Goal: Task Accomplishment & Management: Use online tool/utility

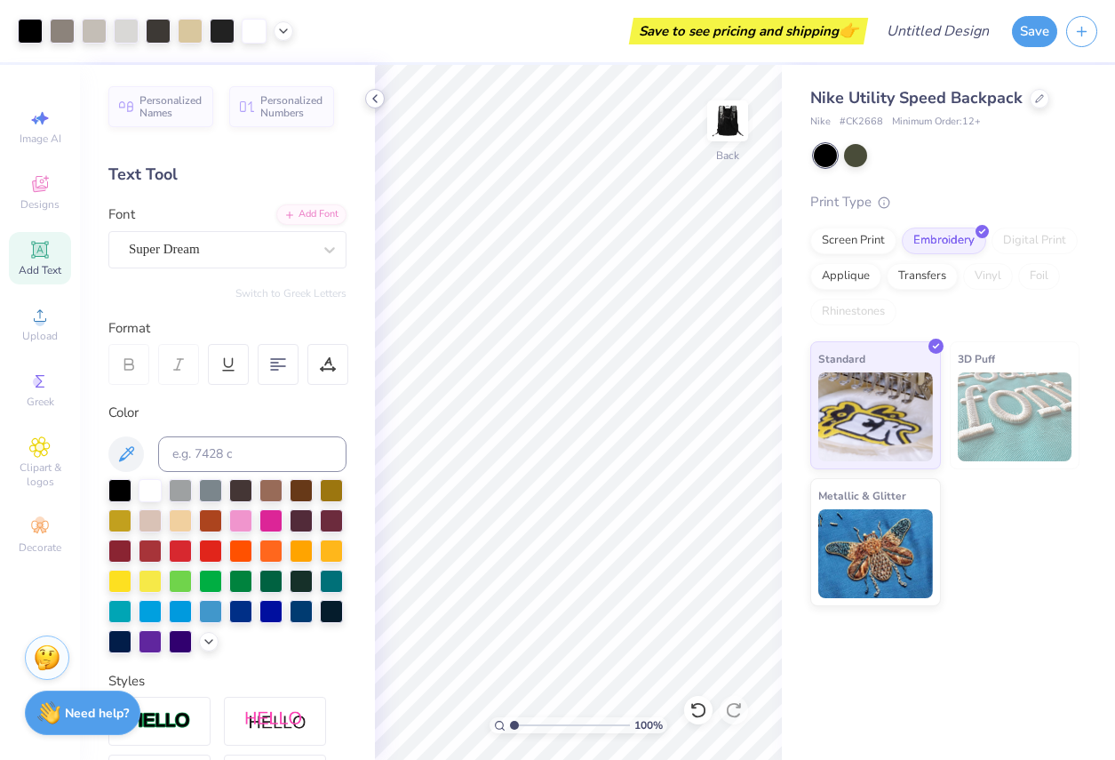
click at [372, 99] on icon at bounding box center [375, 99] width 14 height 14
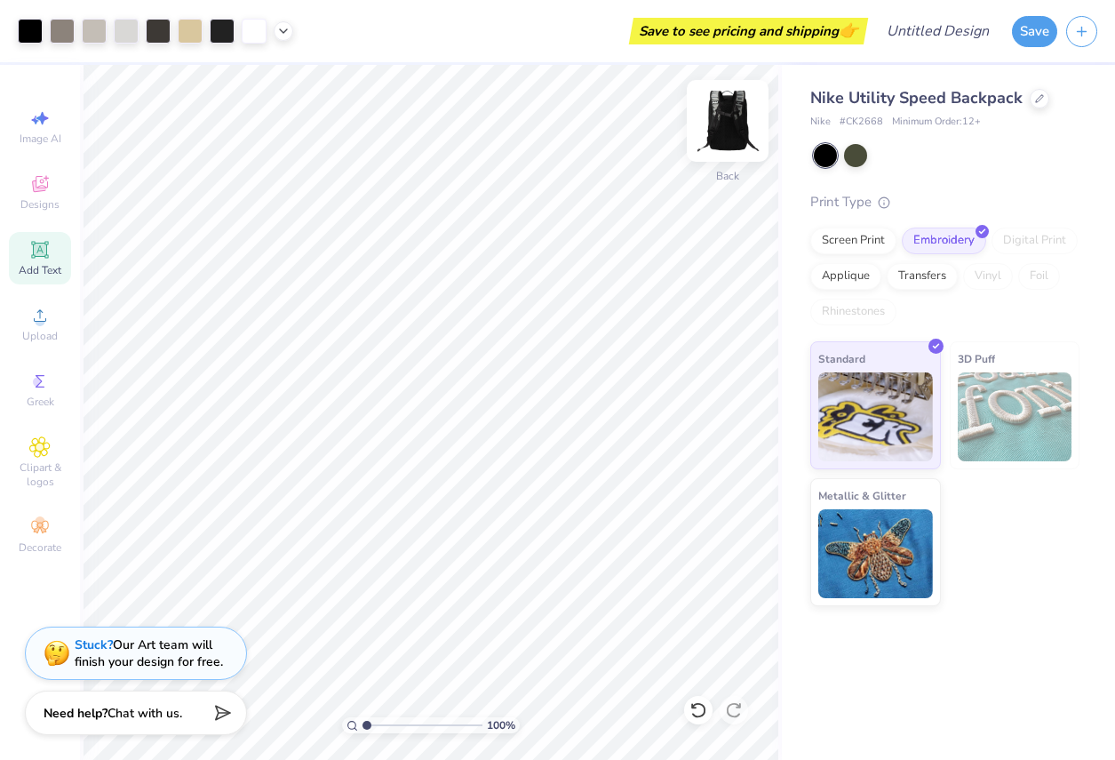
click at [717, 135] on img at bounding box center [727, 120] width 71 height 71
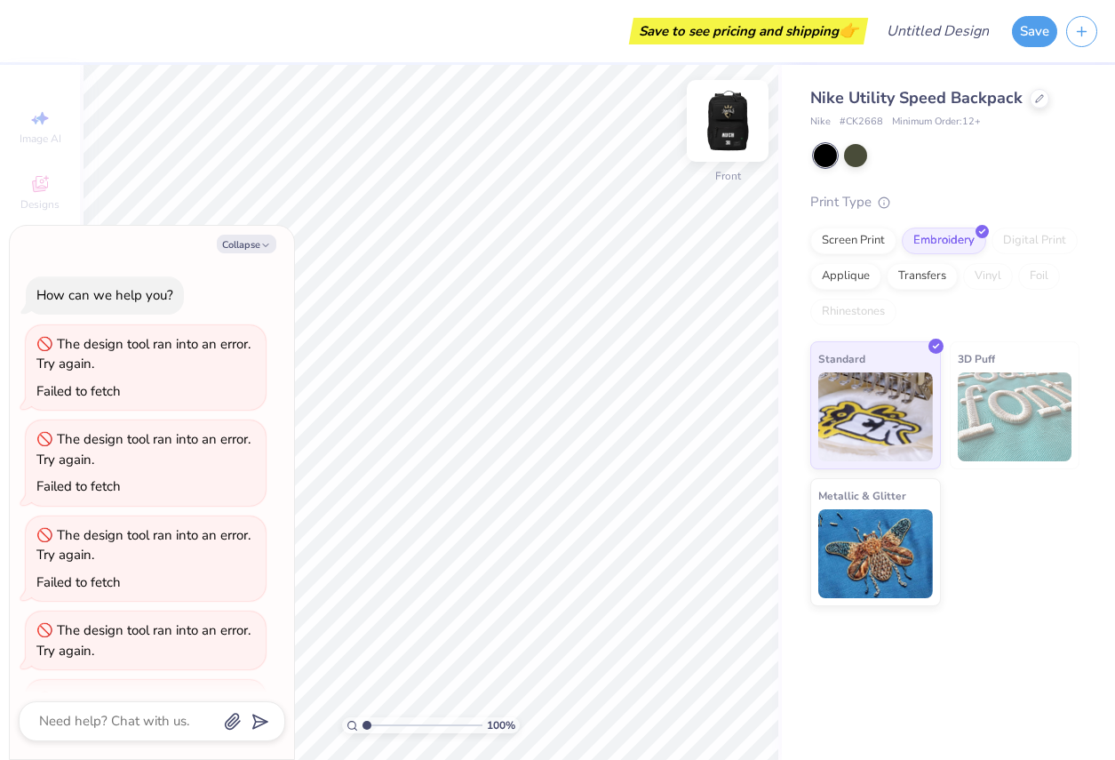
scroll to position [442, 0]
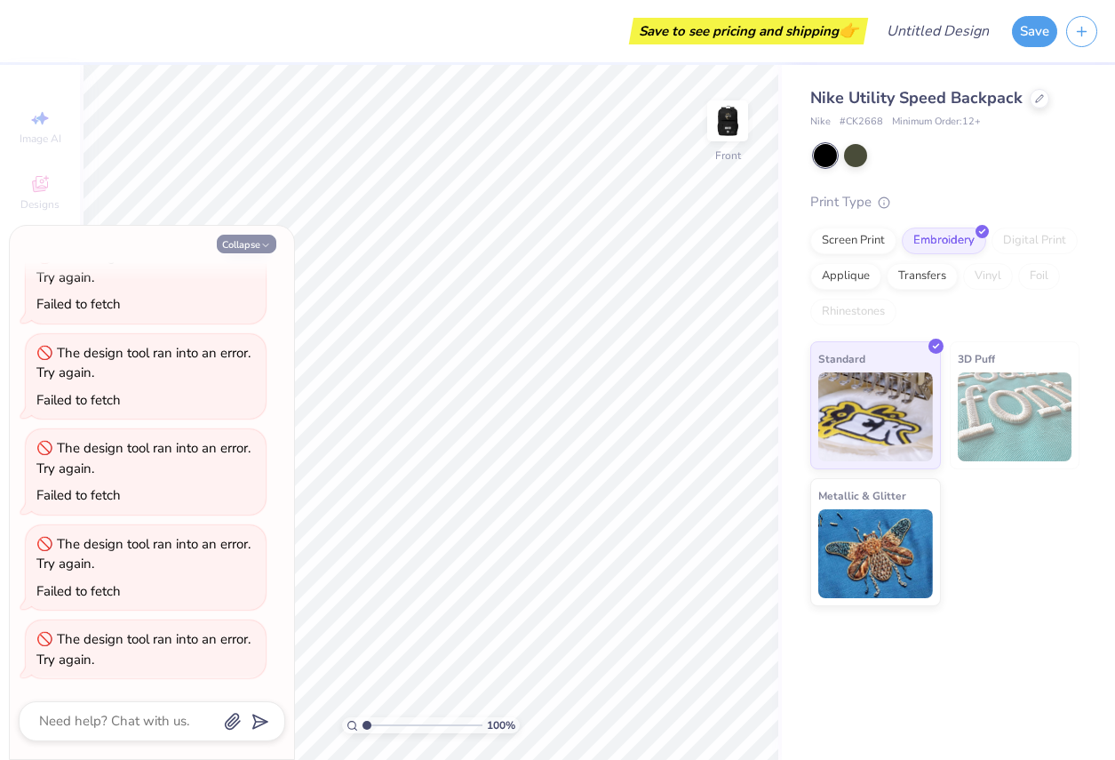
click at [251, 245] on button "Collapse" at bounding box center [247, 244] width 60 height 19
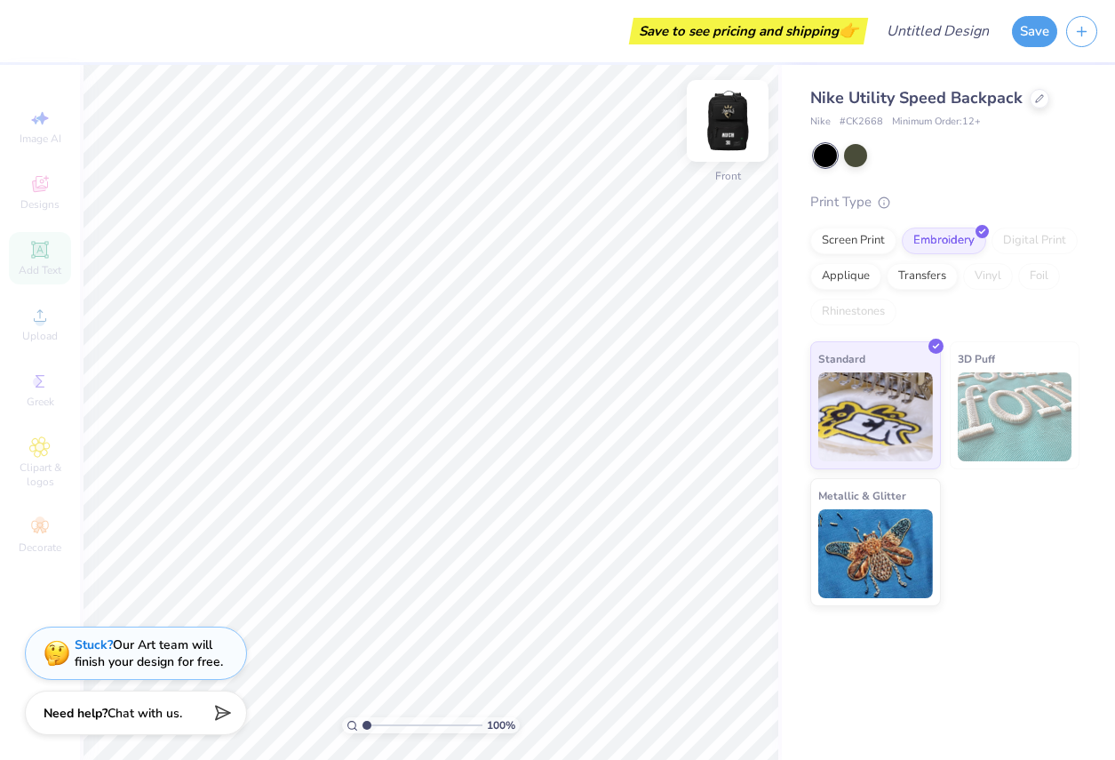
click at [734, 127] on img at bounding box center [727, 120] width 71 height 71
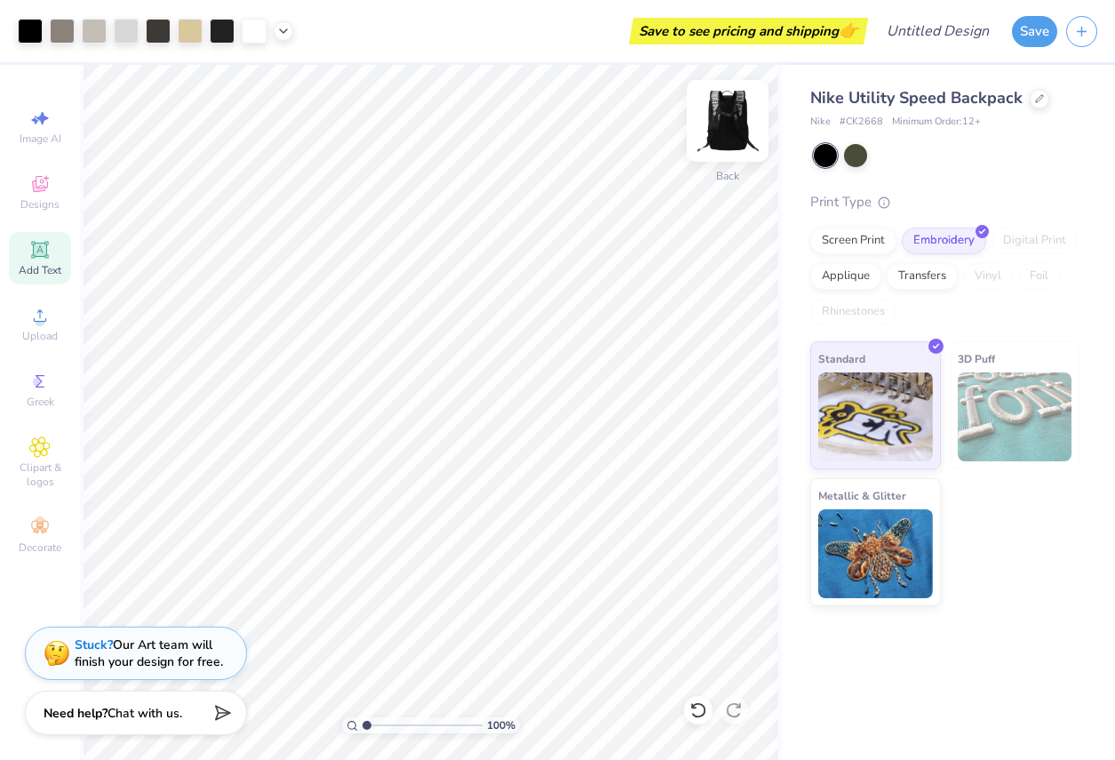
click at [722, 177] on div "Back" at bounding box center [727, 176] width 23 height 16
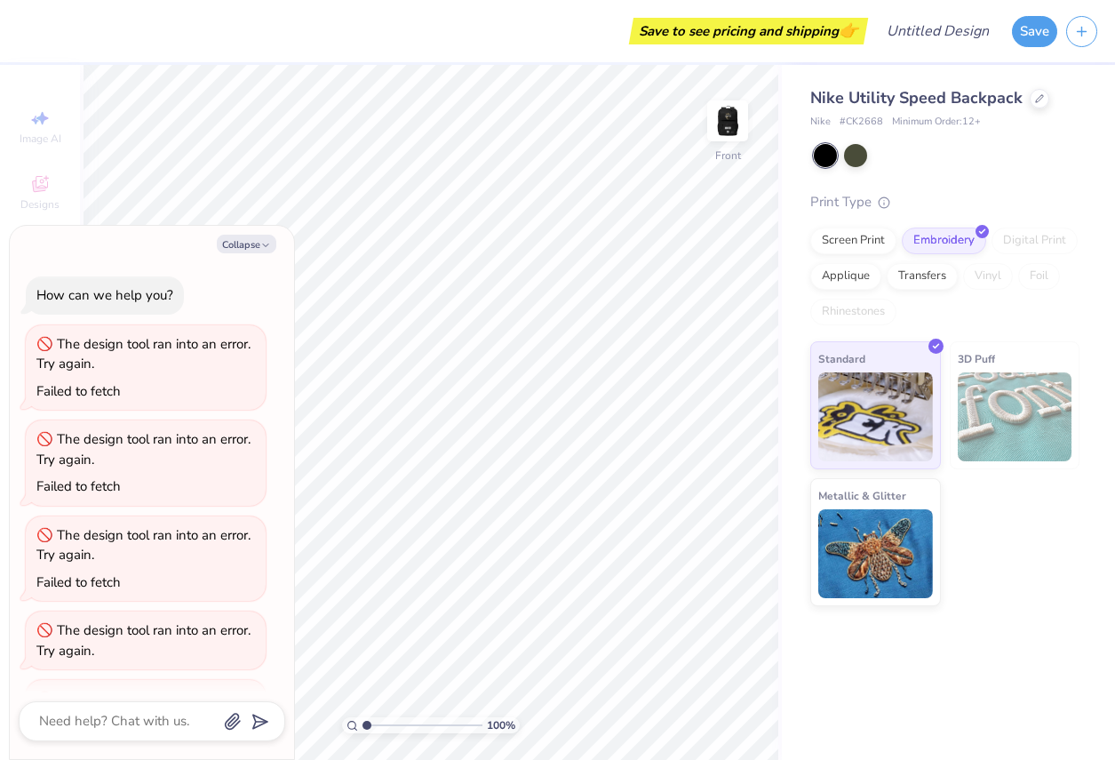
scroll to position [510, 0]
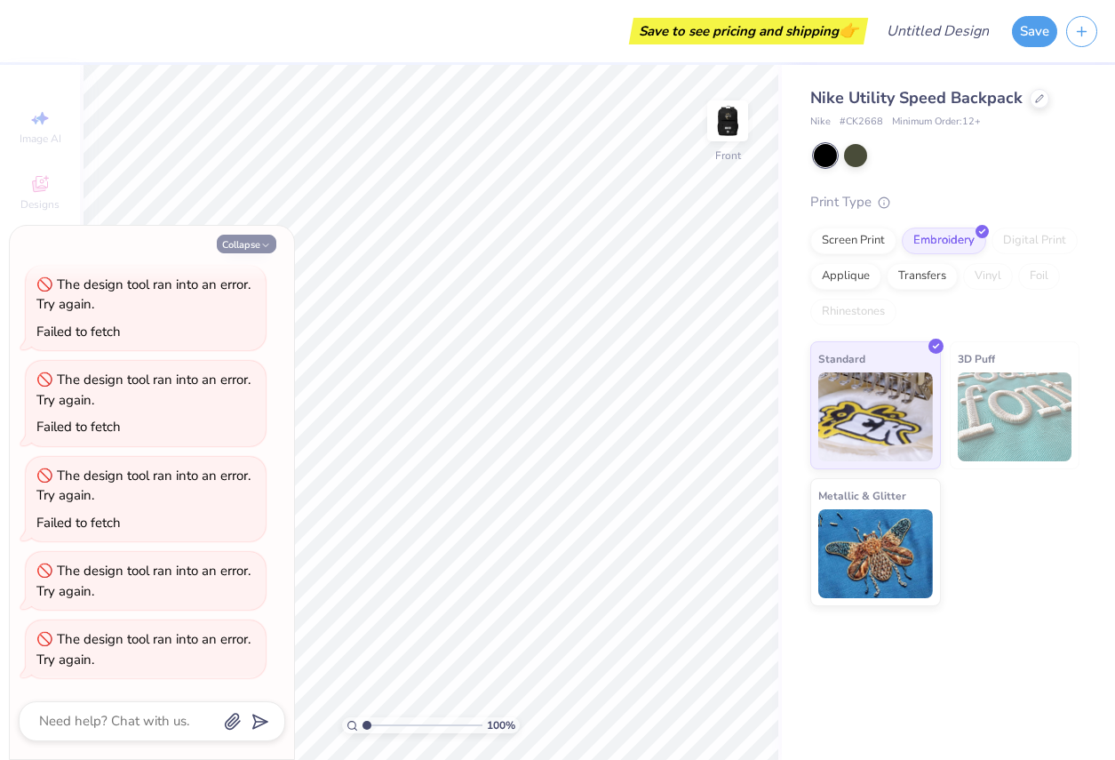
click at [251, 241] on button "Collapse" at bounding box center [247, 244] width 60 height 19
type textarea "x"
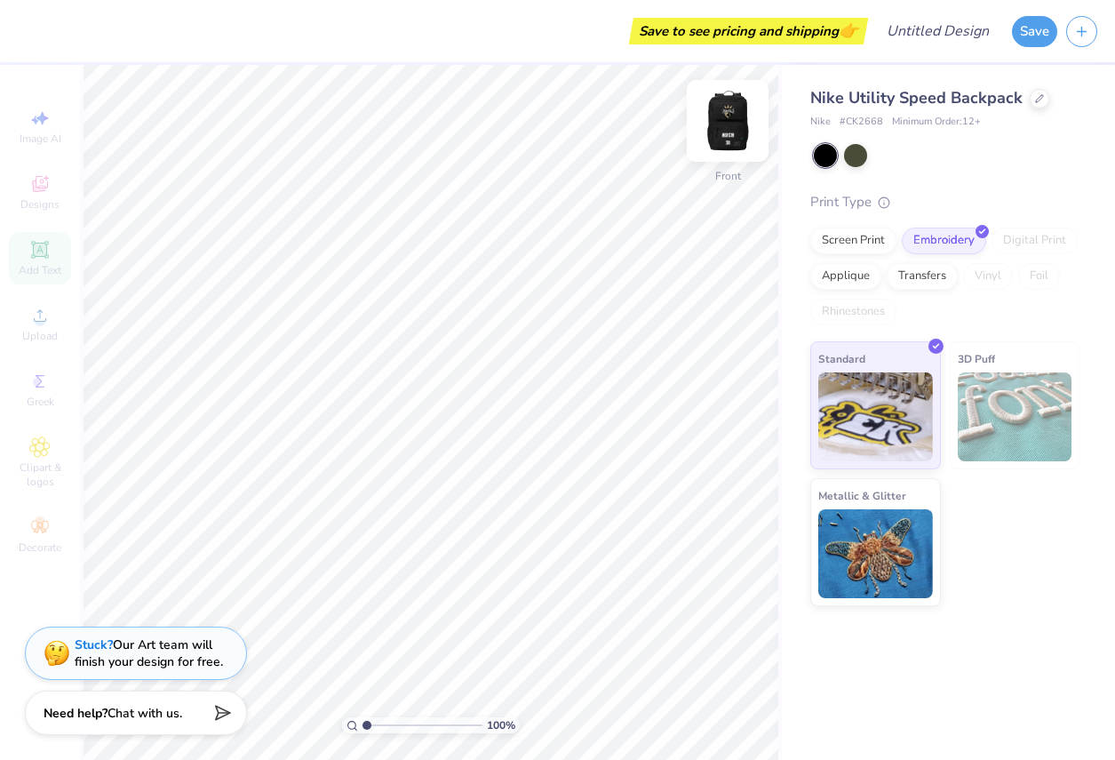
click at [731, 125] on img at bounding box center [727, 120] width 71 height 71
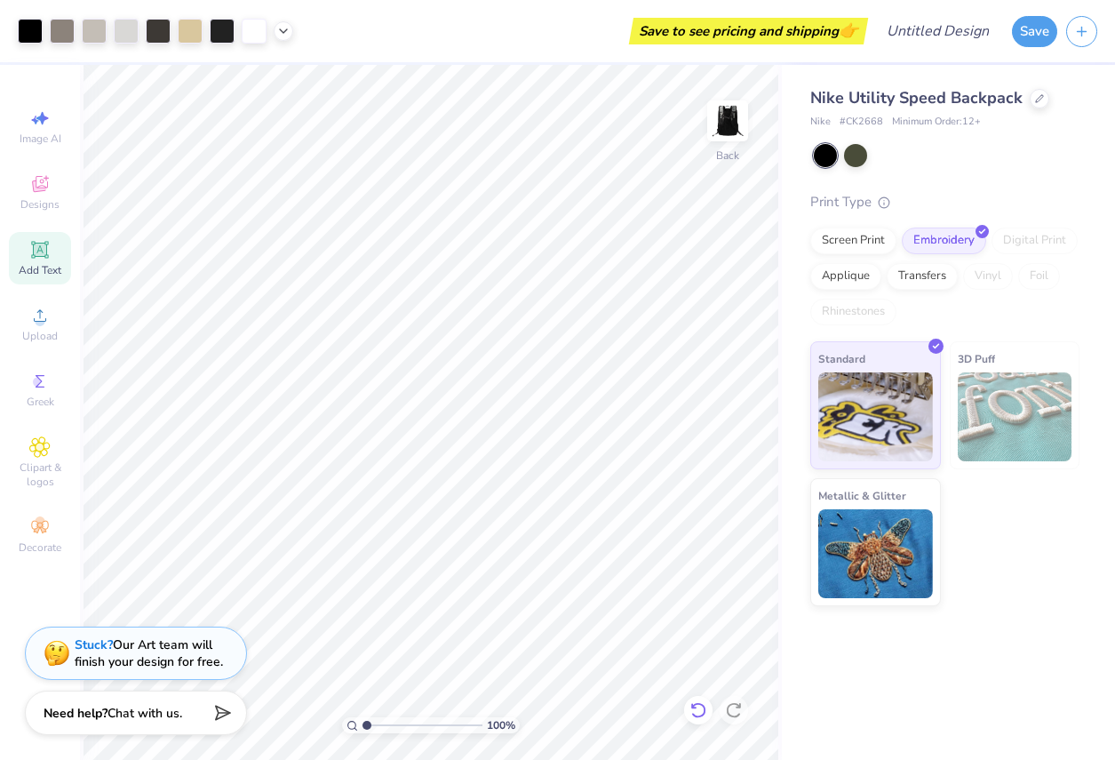
click at [697, 717] on icon at bounding box center [699, 710] width 18 height 18
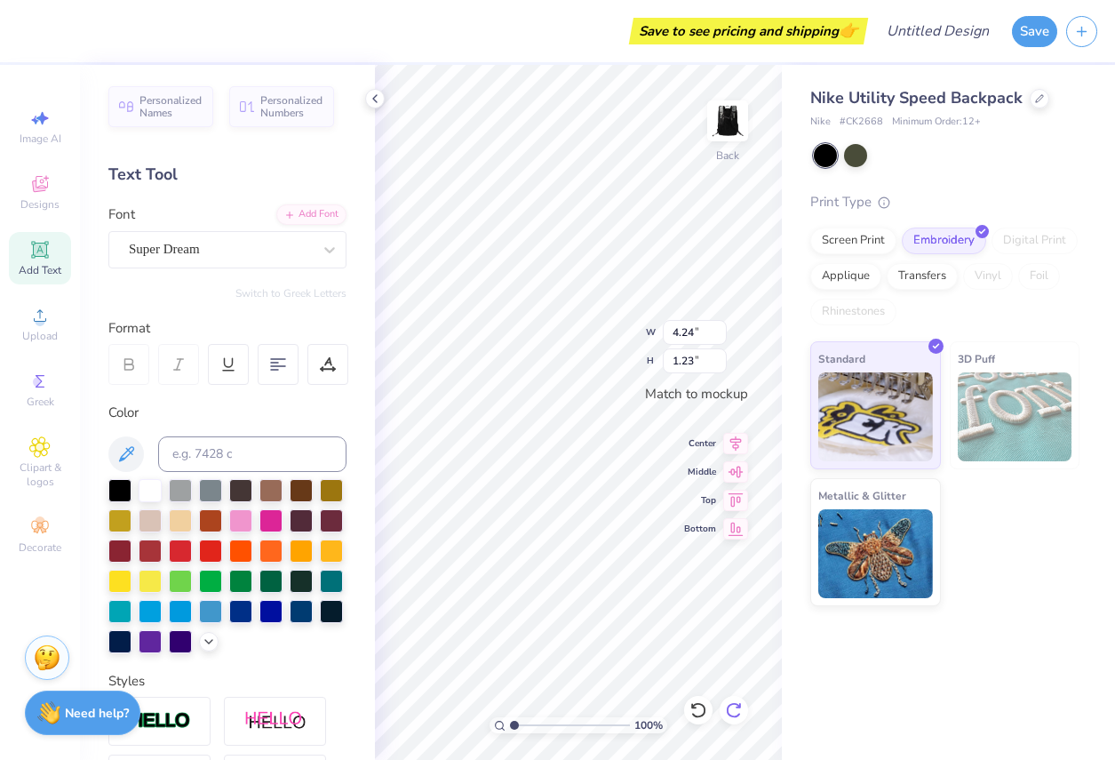
click at [737, 713] on icon at bounding box center [734, 710] width 18 height 18
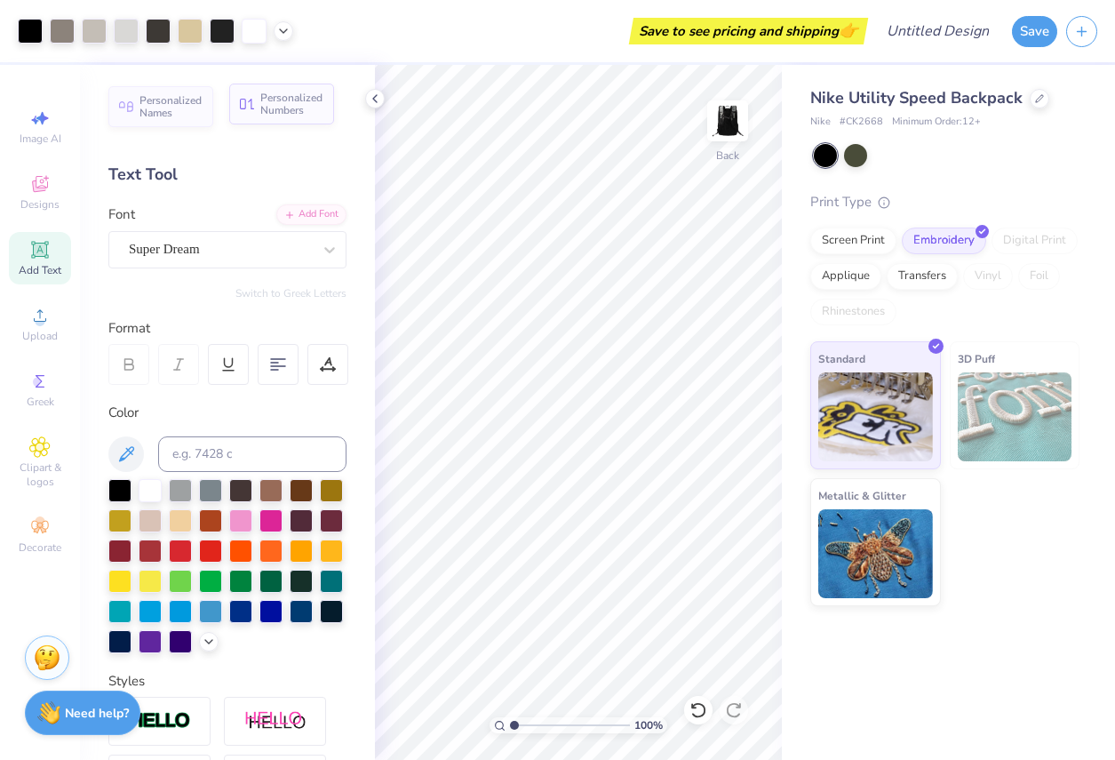
click at [306, 97] on span "Personalized Numbers" at bounding box center [291, 104] width 63 height 25
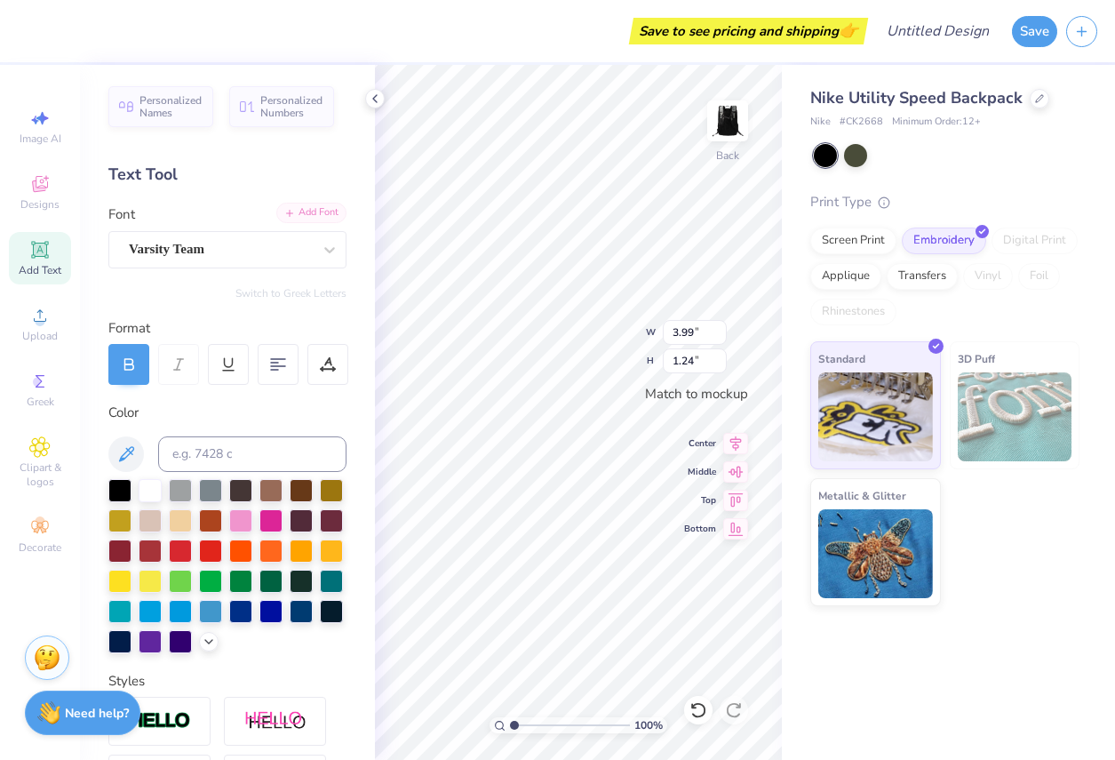
click at [317, 212] on div "Add Font" at bounding box center [311, 213] width 70 height 20
click at [42, 531] on icon at bounding box center [39, 527] width 17 height 12
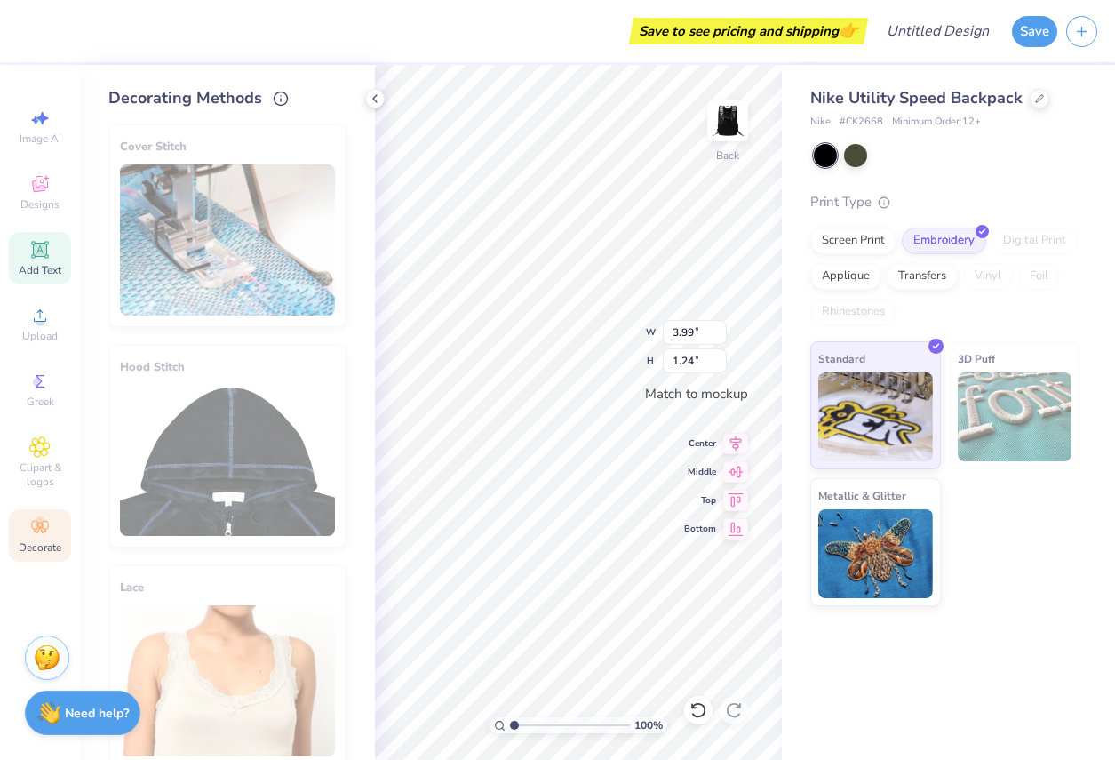
click at [41, 268] on span "Add Text" at bounding box center [40, 270] width 43 height 14
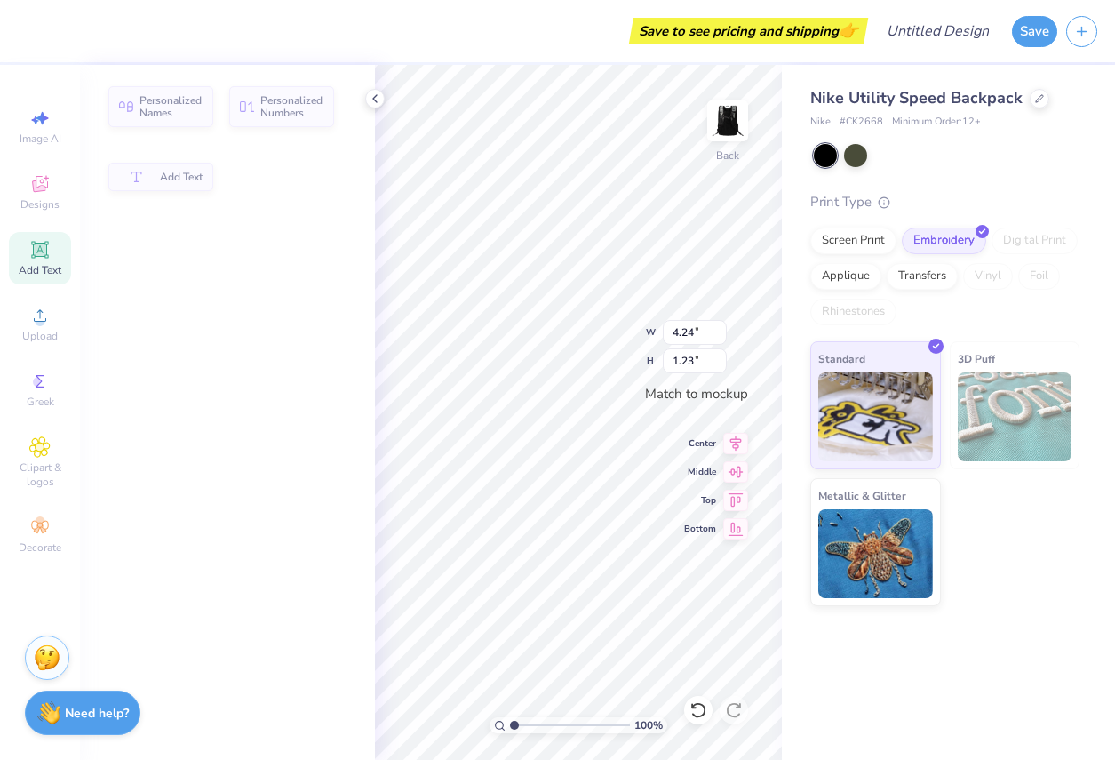
type input "4.24"
type input "1.23"
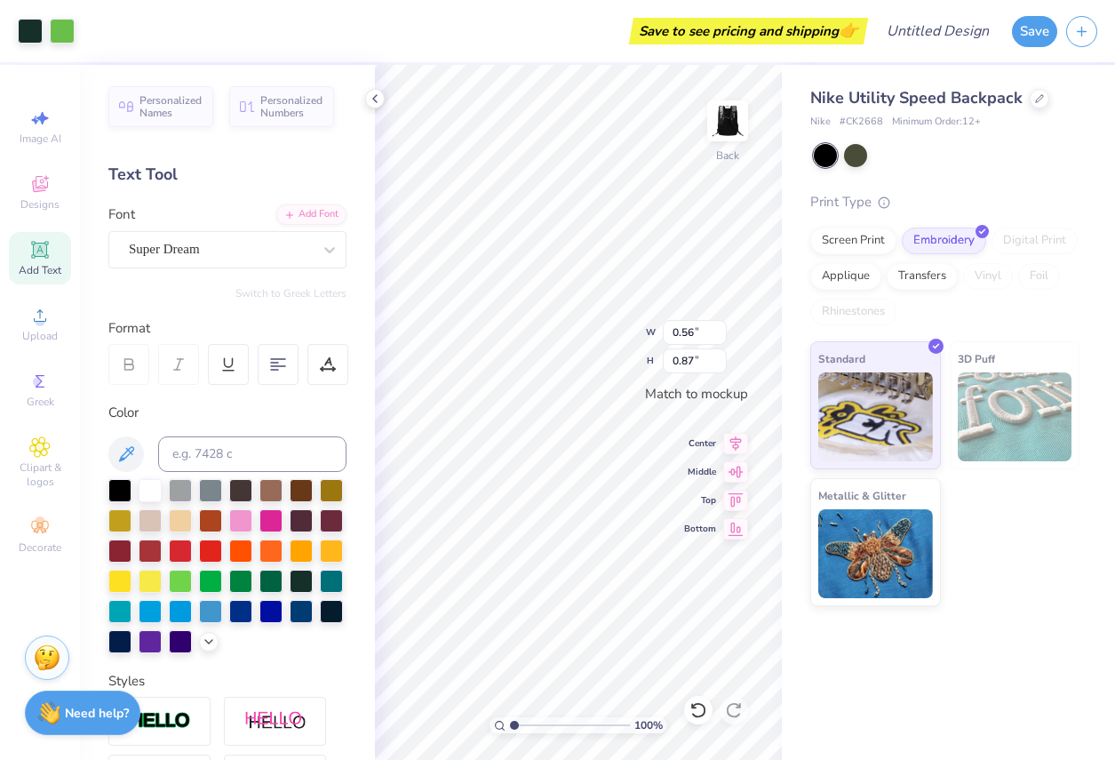
type input "0.56"
type input "0.87"
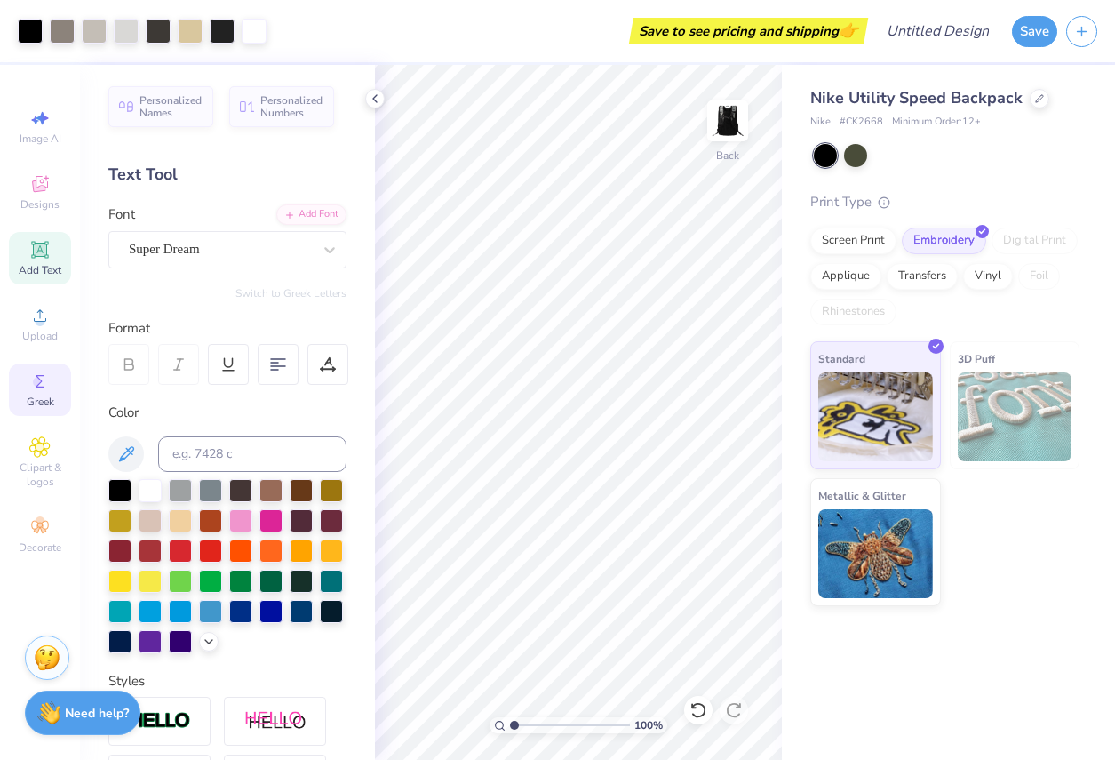
click at [51, 371] on div "Greek" at bounding box center [40, 390] width 62 height 52
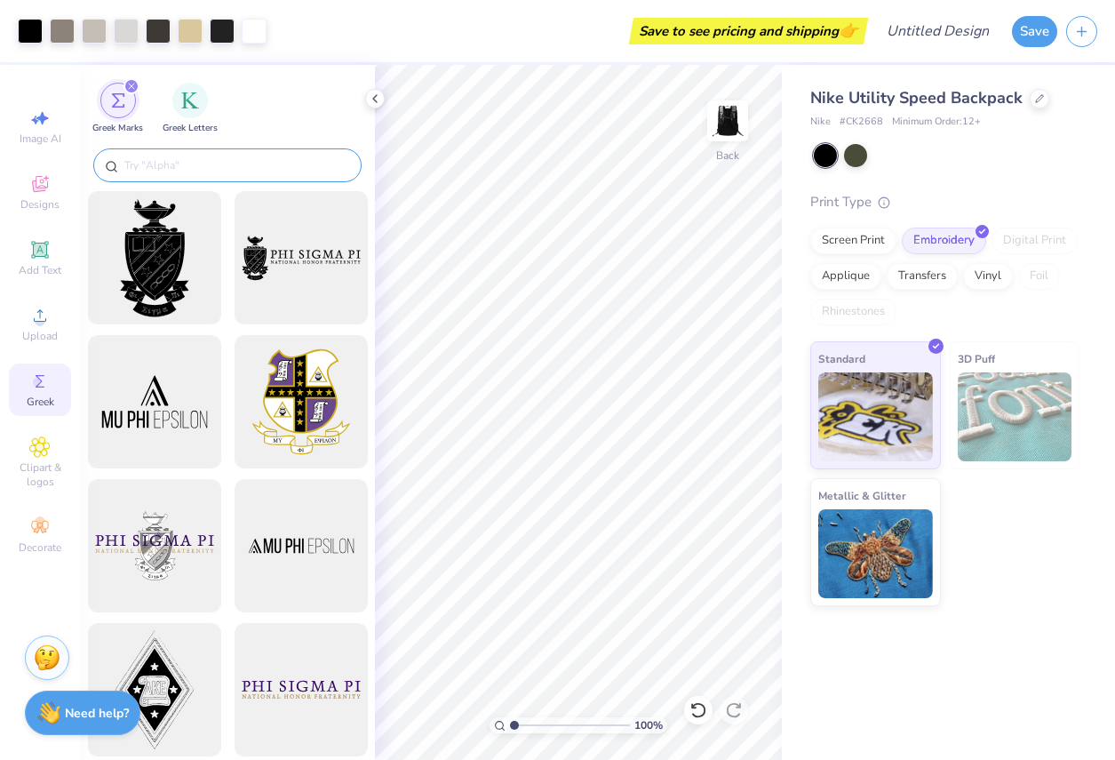
click at [220, 165] on input "text" at bounding box center [237, 165] width 228 height 18
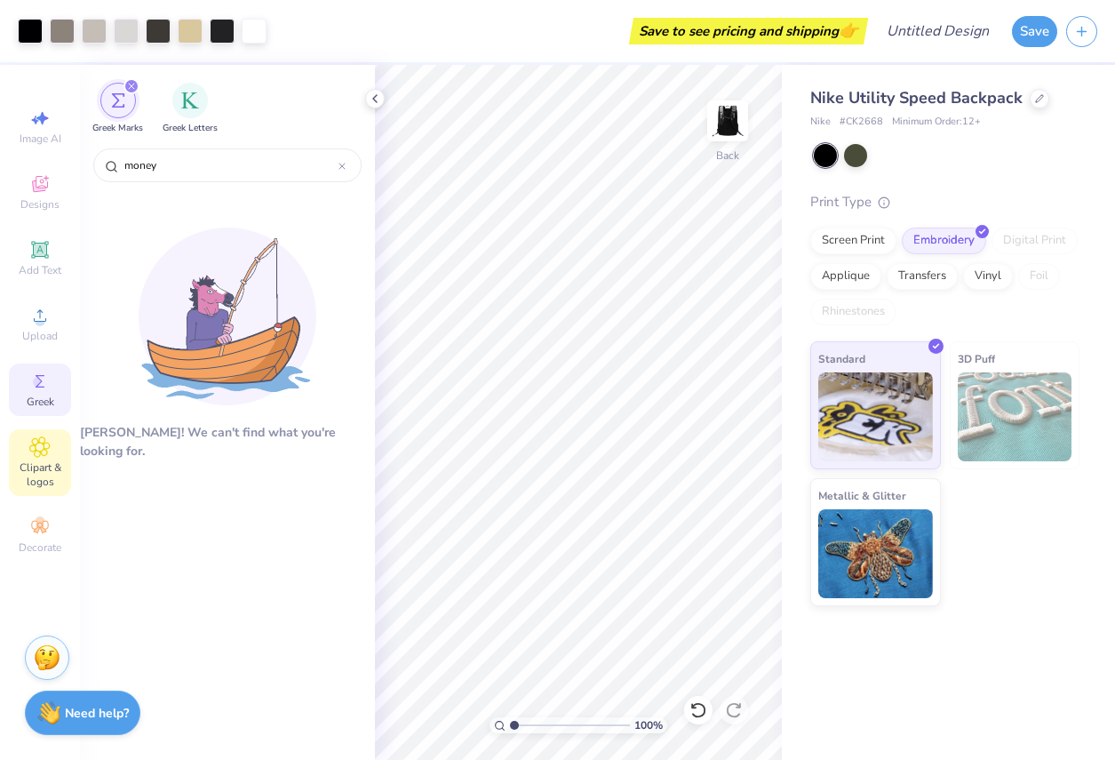
type input "money"
click at [37, 461] on span "Clipart & logos" at bounding box center [40, 474] width 62 height 28
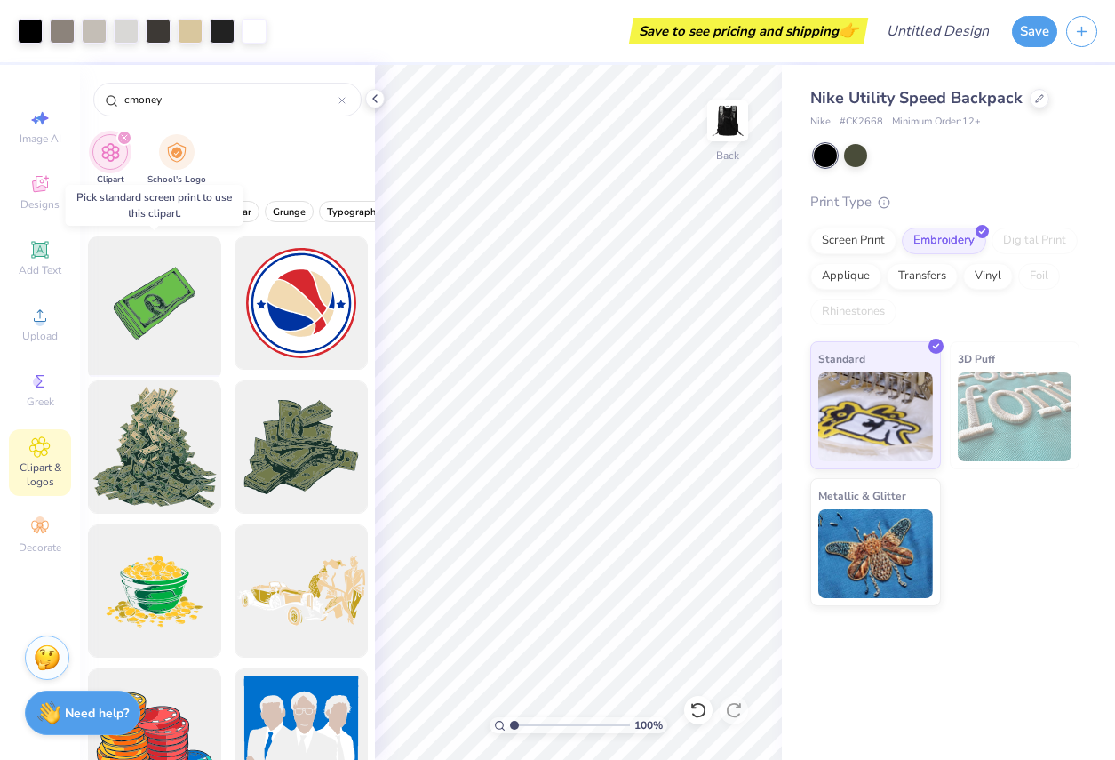
type input "cmoney"
click at [178, 280] on div at bounding box center [154, 303] width 147 height 147
click at [156, 298] on div at bounding box center [154, 303] width 147 height 147
click at [140, 326] on div at bounding box center [154, 303] width 147 height 147
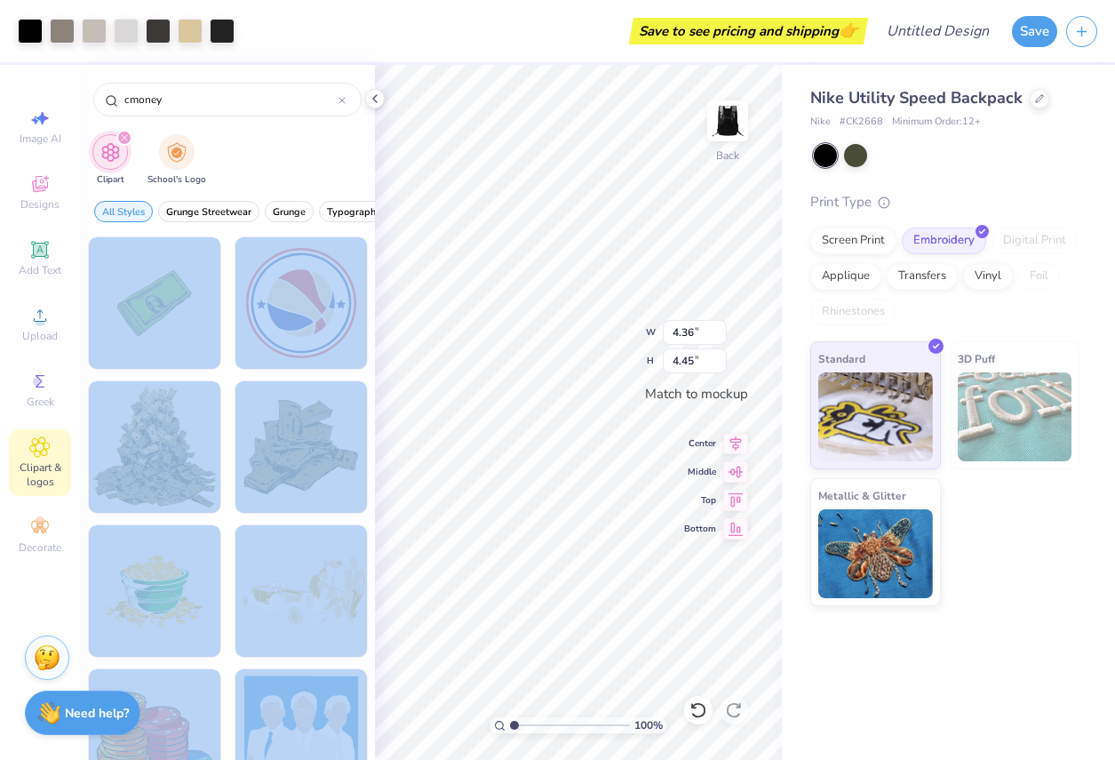
click at [462, 380] on div "Art colors Save to see pricing and shipping 👉 Design Title Save Image AI Design…" at bounding box center [557, 380] width 1115 height 760
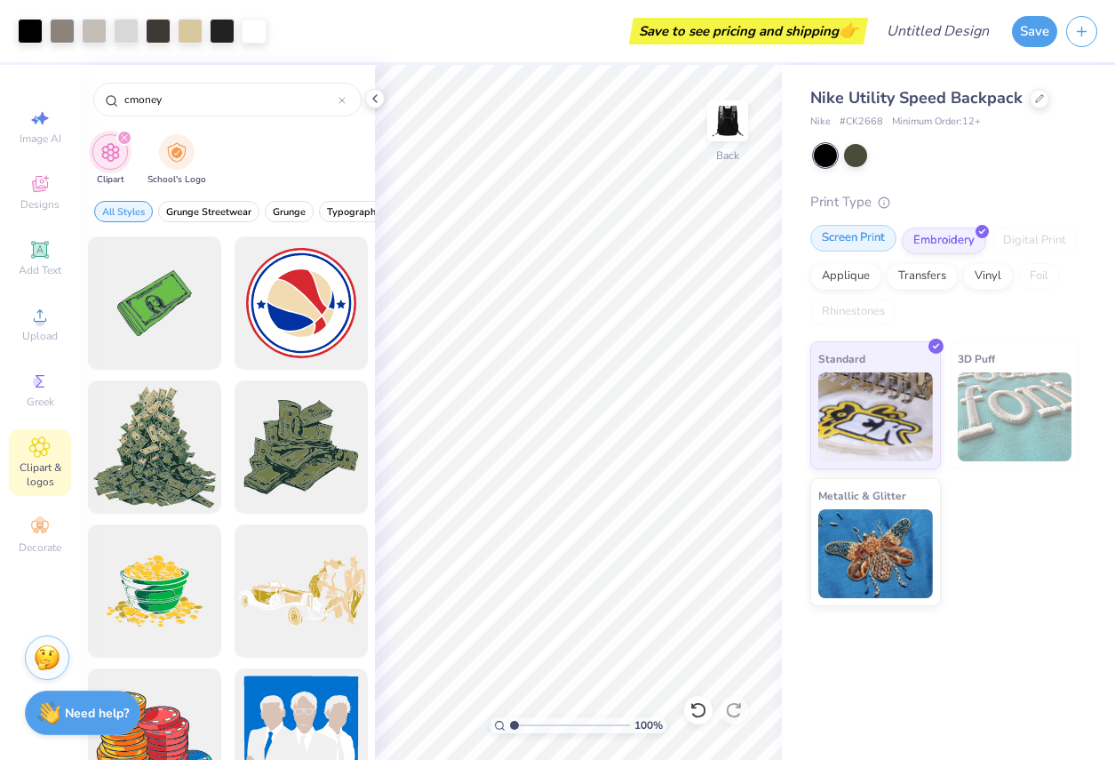
click at [850, 246] on div "Screen Print" at bounding box center [854, 238] width 86 height 27
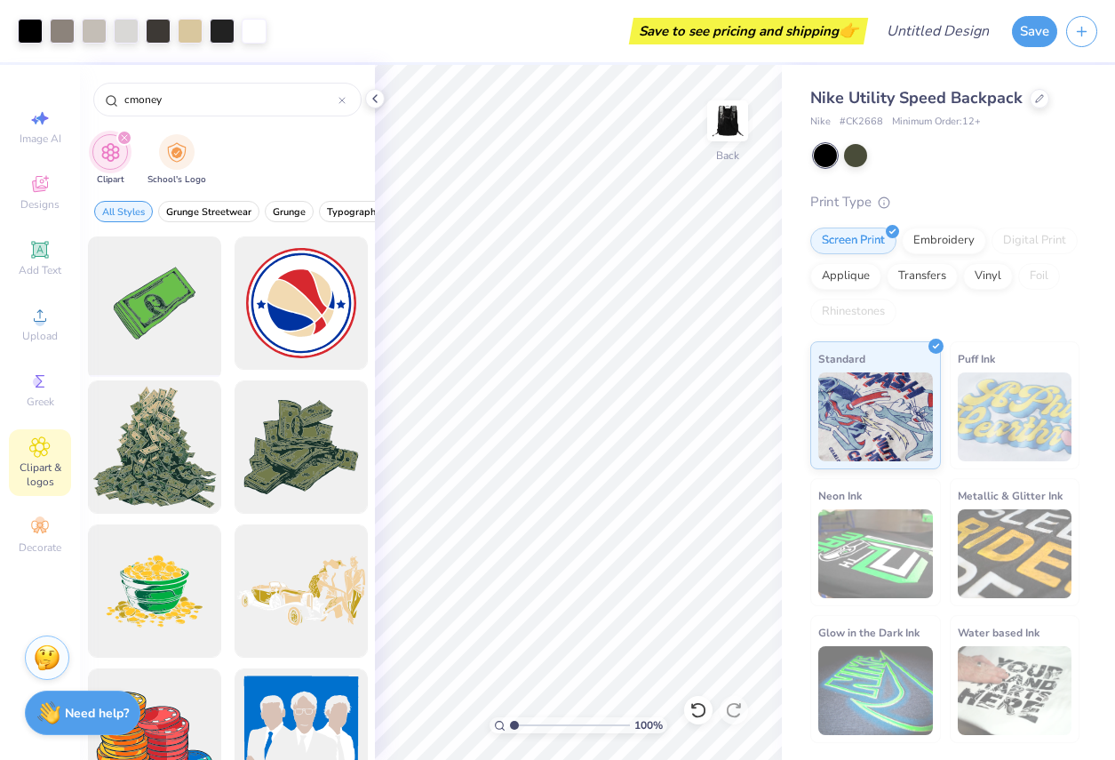
click at [88, 345] on div at bounding box center [154, 303] width 147 height 147
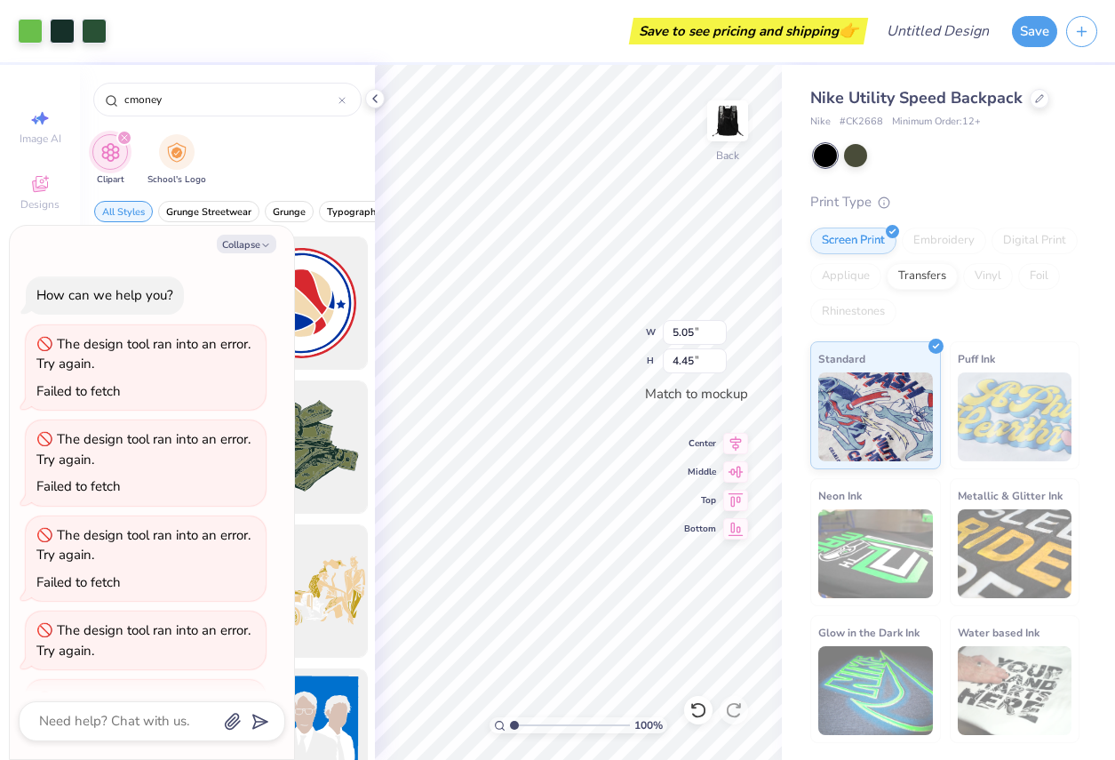
scroll to position [686, 0]
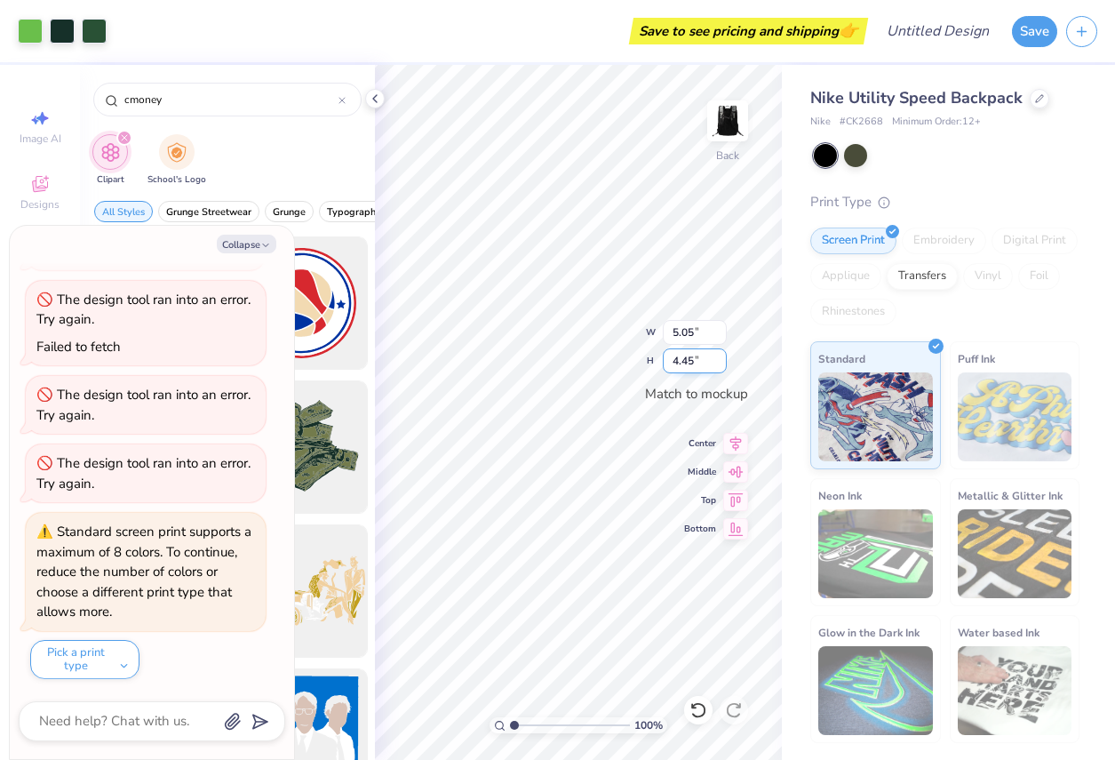
type textarea "x"
type input "2.53"
type input "2.23"
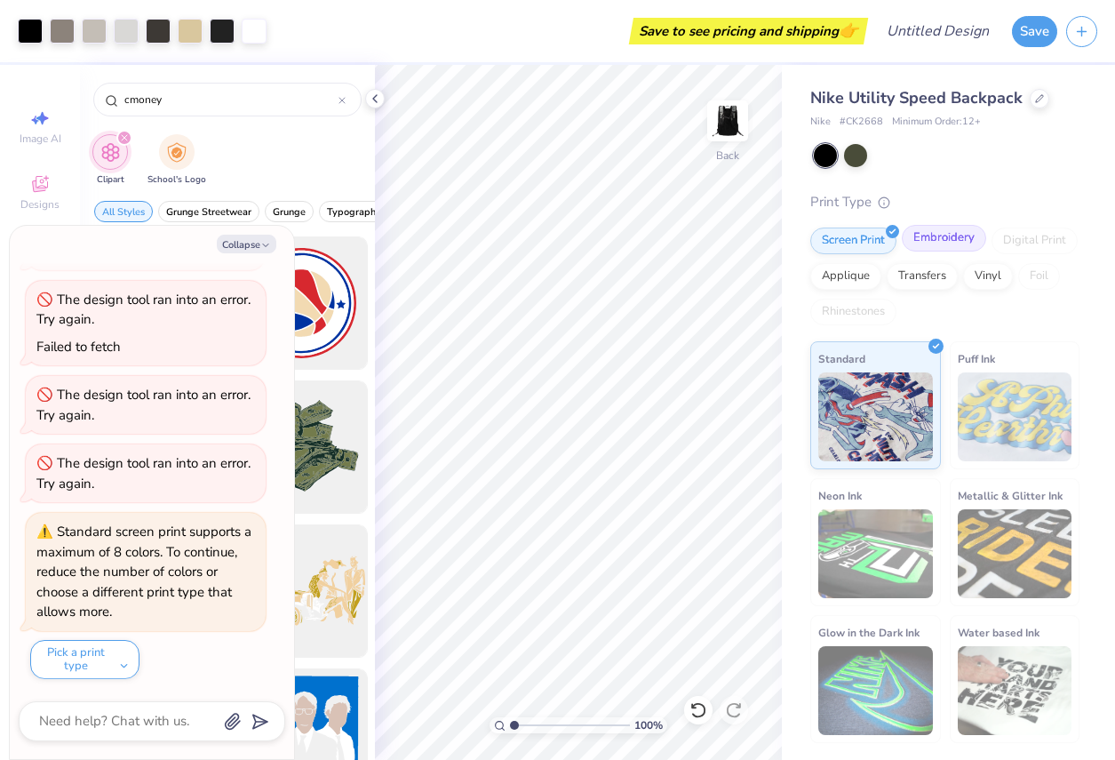
click at [926, 236] on div "Embroidery" at bounding box center [944, 238] width 84 height 27
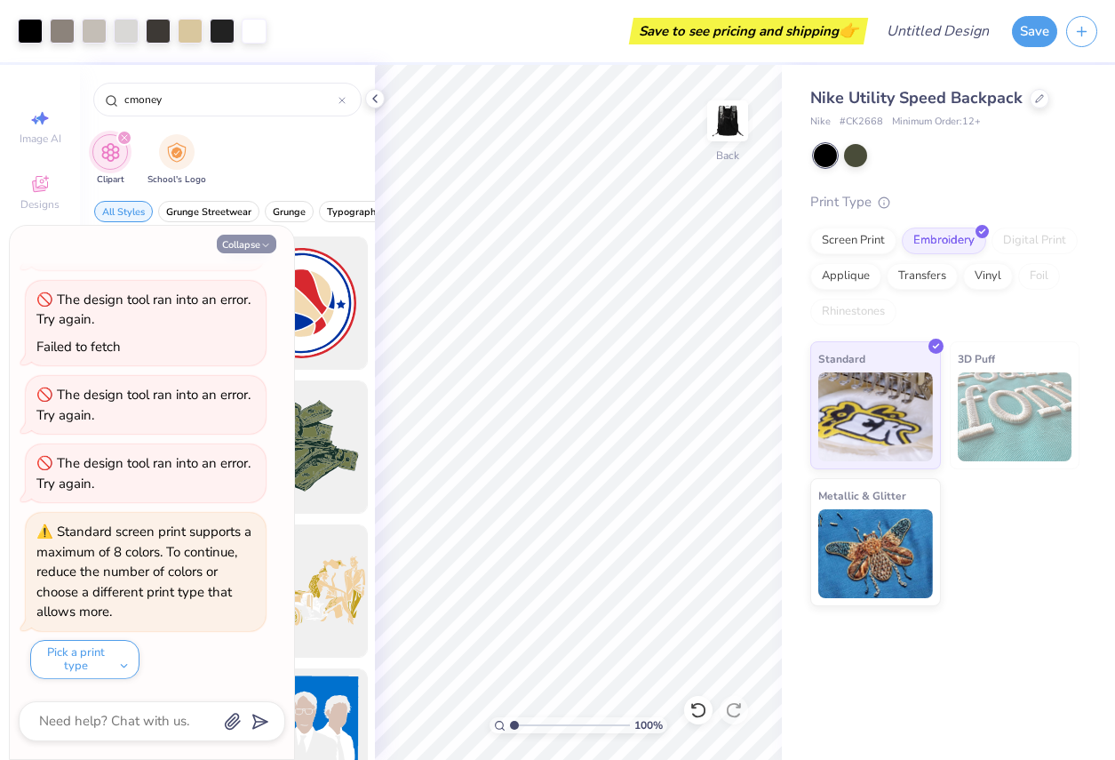
click at [245, 244] on button "Collapse" at bounding box center [247, 244] width 60 height 19
type textarea "x"
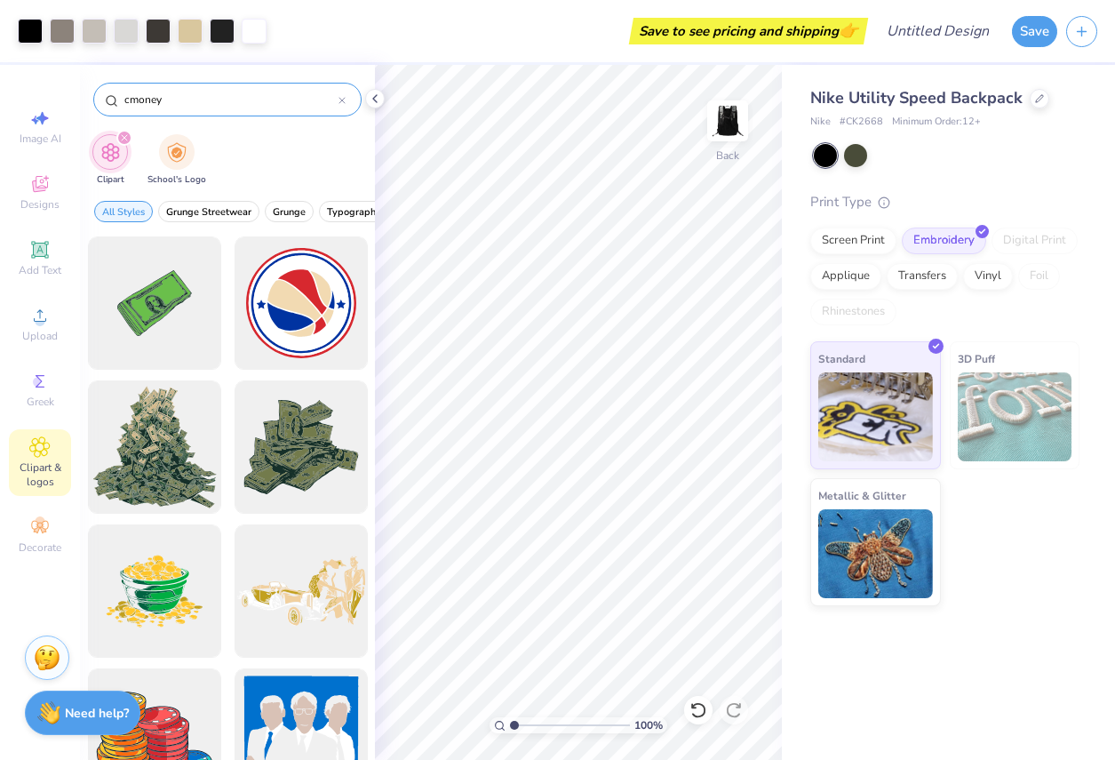
click at [348, 101] on div "cmoney" at bounding box center [227, 100] width 268 height 34
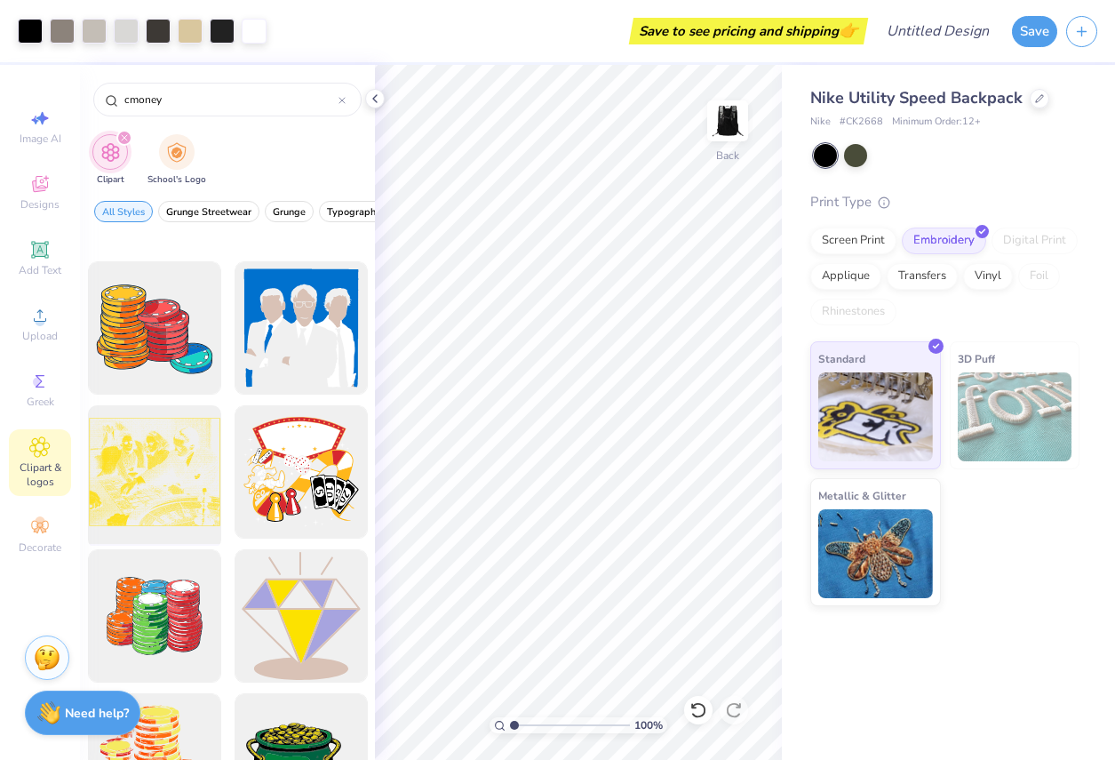
scroll to position [771, 0]
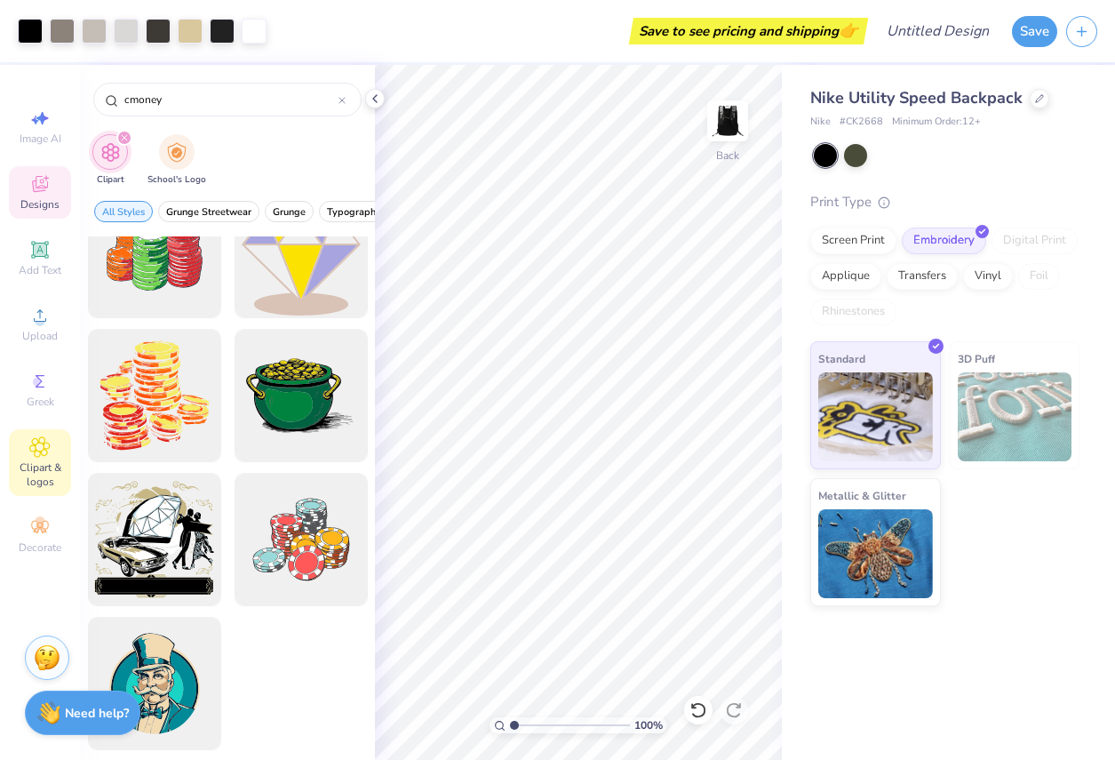
click at [39, 207] on span "Designs" at bounding box center [39, 204] width 39 height 14
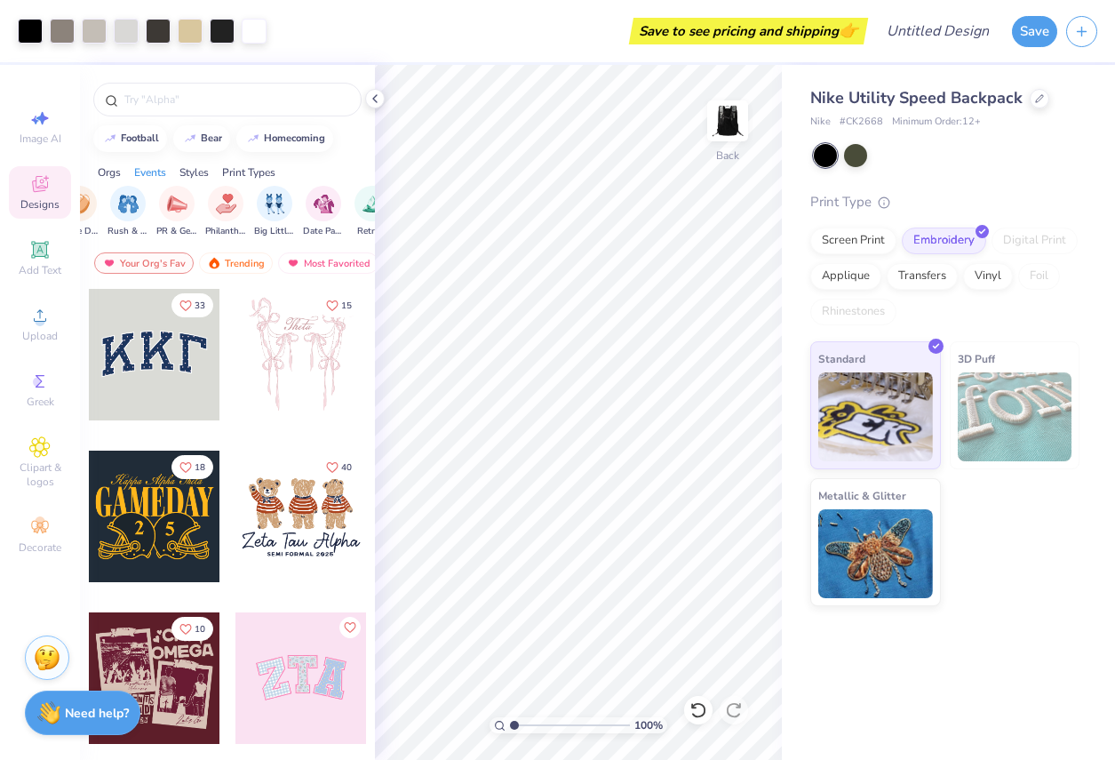
scroll to position [0, 319]
click at [279, 237] on div "Parent's Weekend Game Day Rush & Bid PR & General Philanthropy Big Little Revea…" at bounding box center [340, 212] width 691 height 52
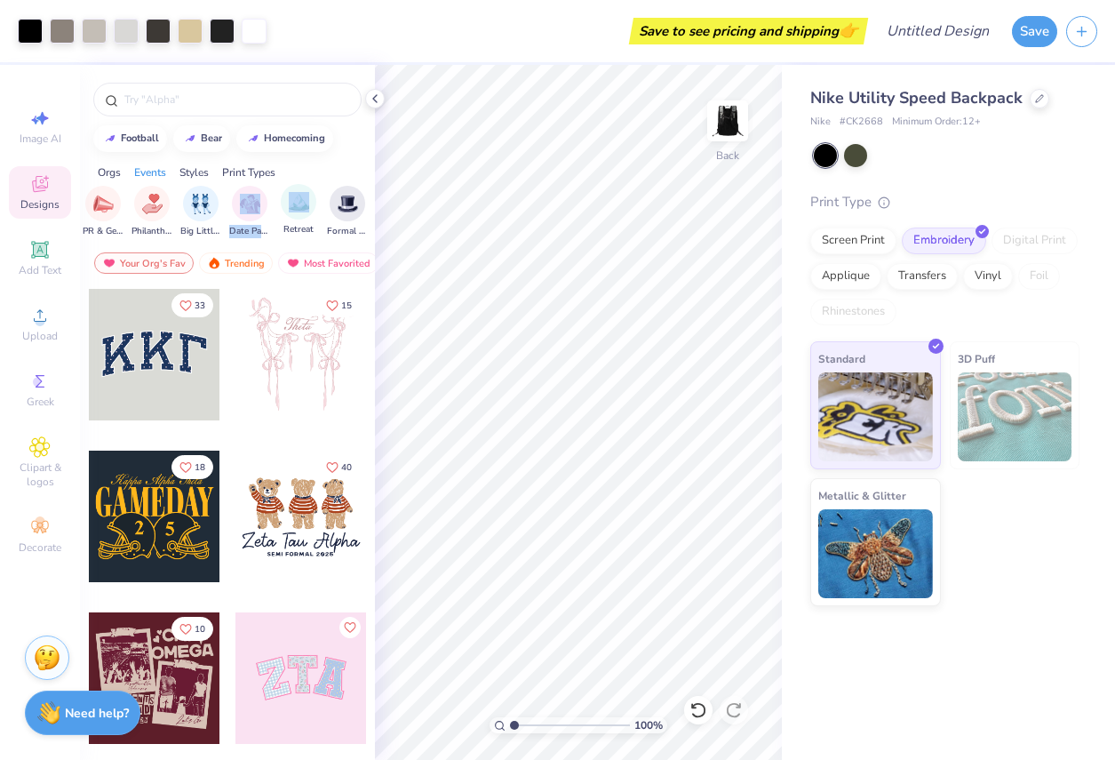
drag, startPoint x: 272, startPoint y: 191, endPoint x: 311, endPoint y: 186, distance: 39.5
click at [311, 186] on div "Parent's Weekend Game Day Rush & Bid PR & General Philanthropy Big Little Revea…" at bounding box center [284, 212] width 691 height 52
click at [371, 100] on icon at bounding box center [375, 99] width 14 height 14
